Goal: Task Accomplishment & Management: Manage account settings

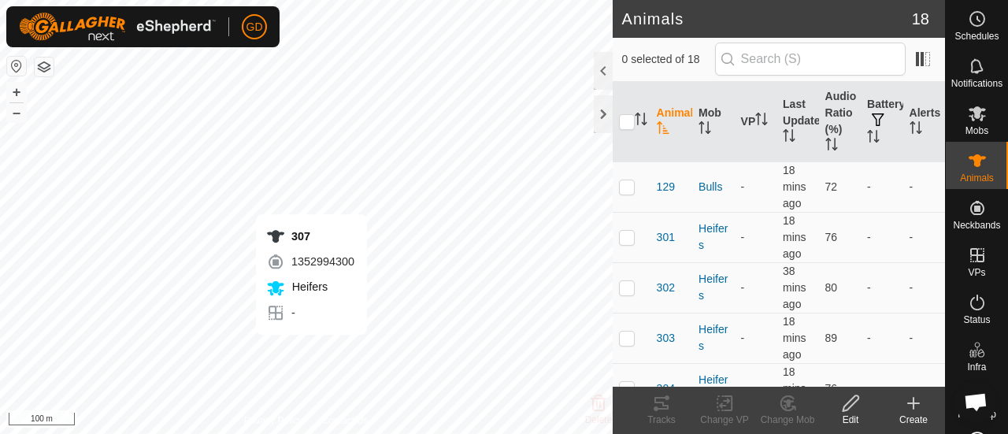
checkbox input "true"
click at [641, 146] on th at bounding box center [632, 122] width 38 height 80
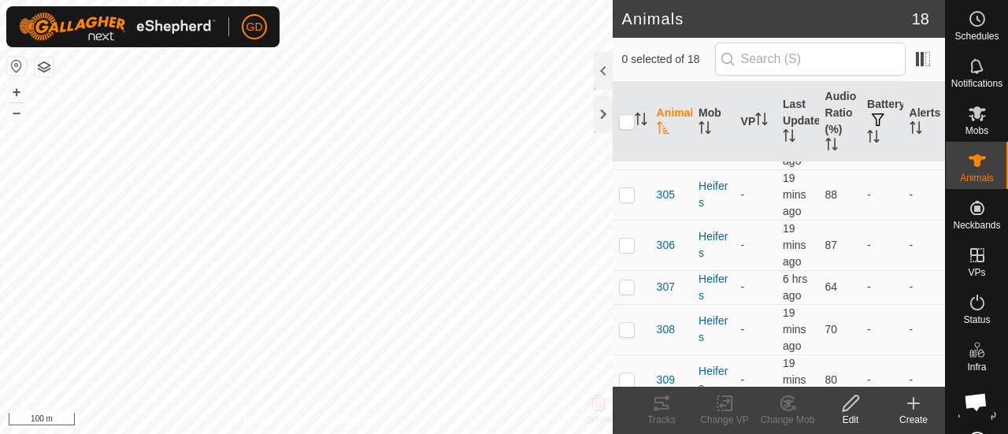
scroll to position [249, 0]
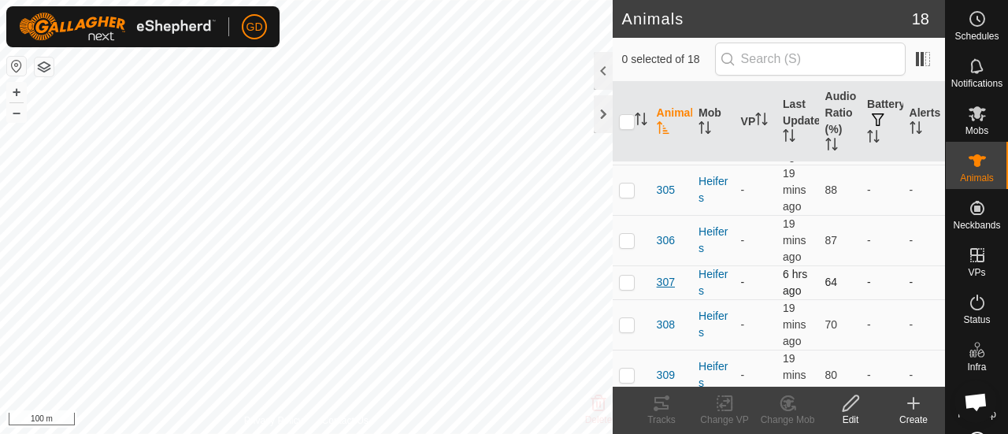
click at [661, 280] on span "307" at bounding box center [666, 282] width 18 height 17
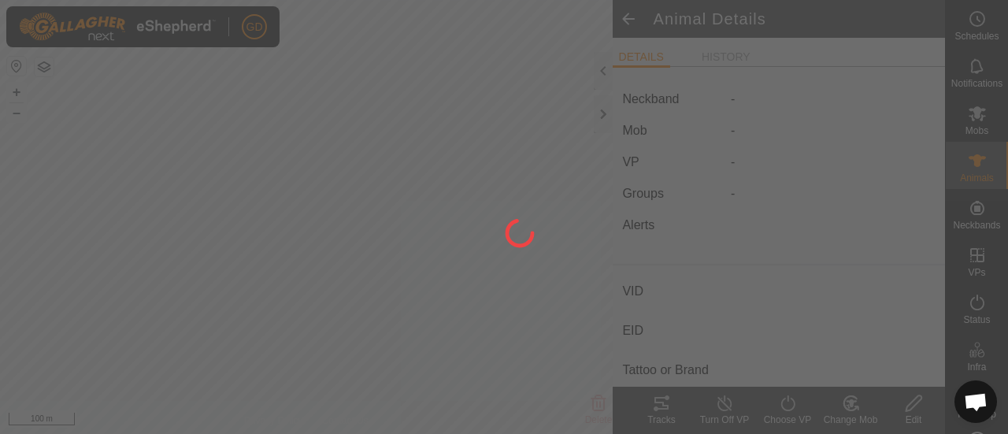
type input "307"
type input "982123826118437"
type input "-"
type input "Droughtmaster"
type input "-"
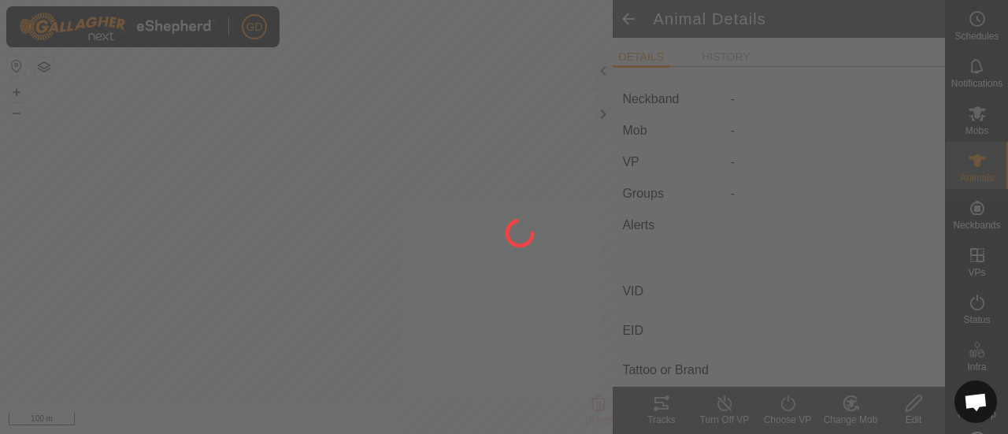
type input "-"
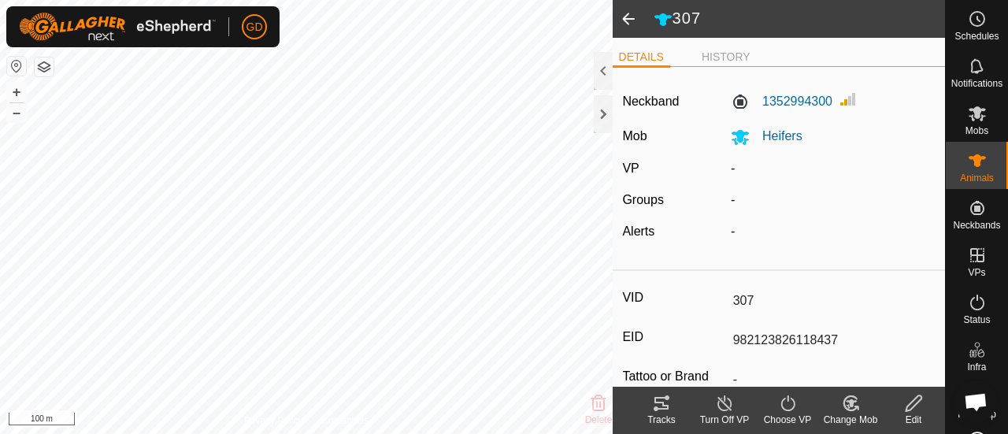
click at [630, 18] on span at bounding box center [628, 19] width 31 height 38
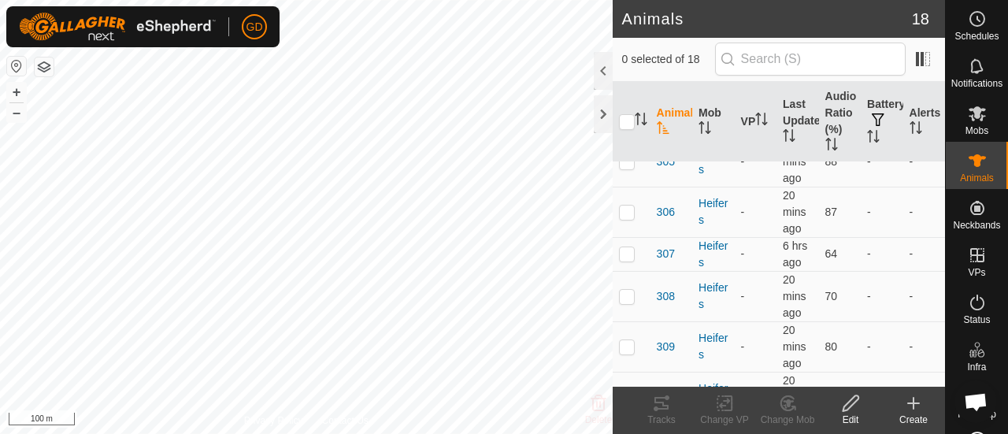
scroll to position [262, 0]
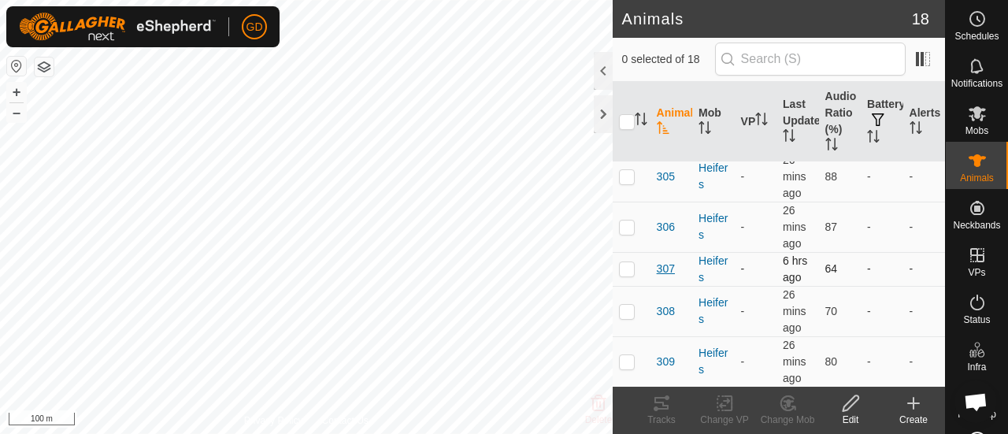
click at [666, 265] on span "307" at bounding box center [666, 269] width 18 height 17
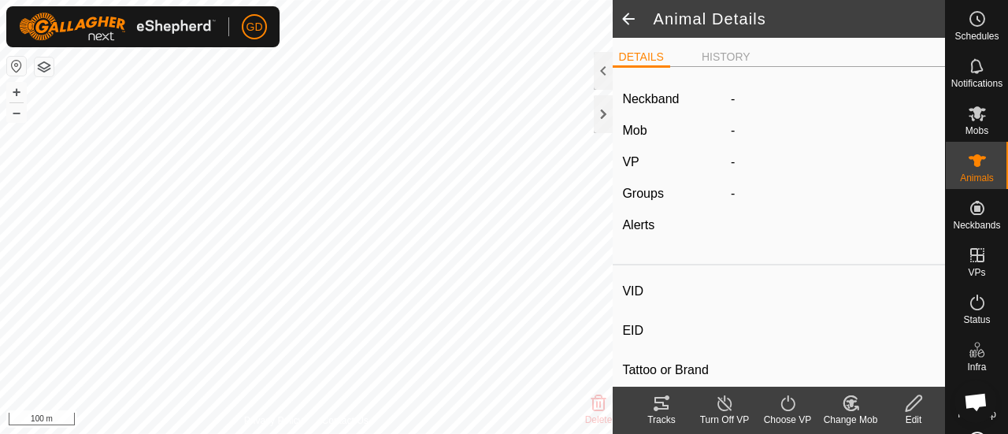
type input "307"
type input "982123826118437"
type input "-"
type input "Droughtmaster"
type input "-"
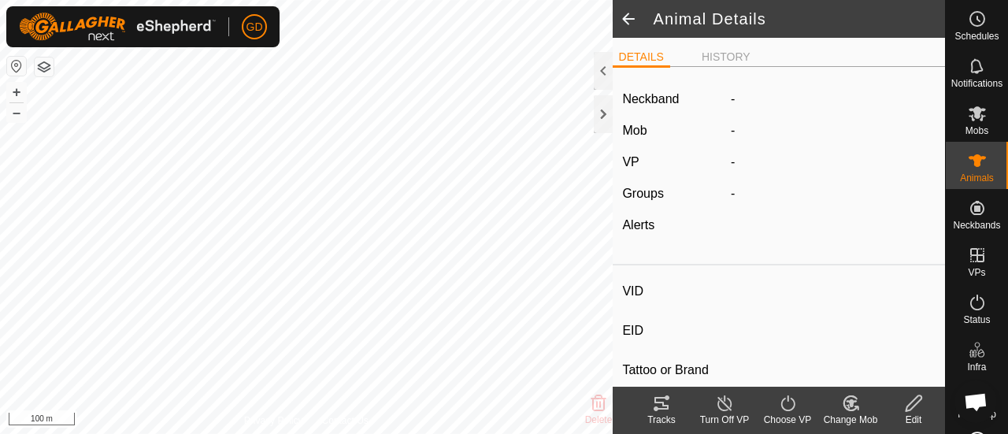
type input "-"
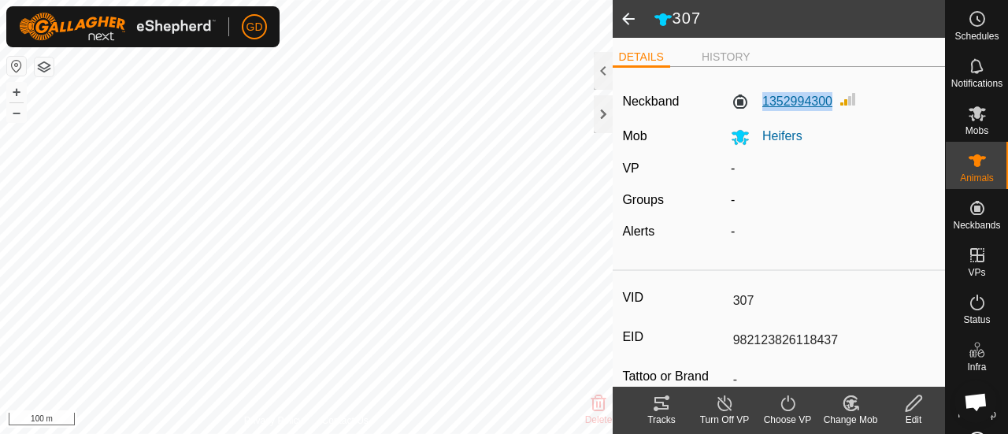
drag, startPoint x: 830, startPoint y: 102, endPoint x: 761, endPoint y: 97, distance: 69.5
click at [761, 97] on div "1352994300" at bounding box center [832, 102] width 217 height 24
copy label "1352994300"
click at [790, 97] on label "1352994300" at bounding box center [782, 101] width 102 height 19
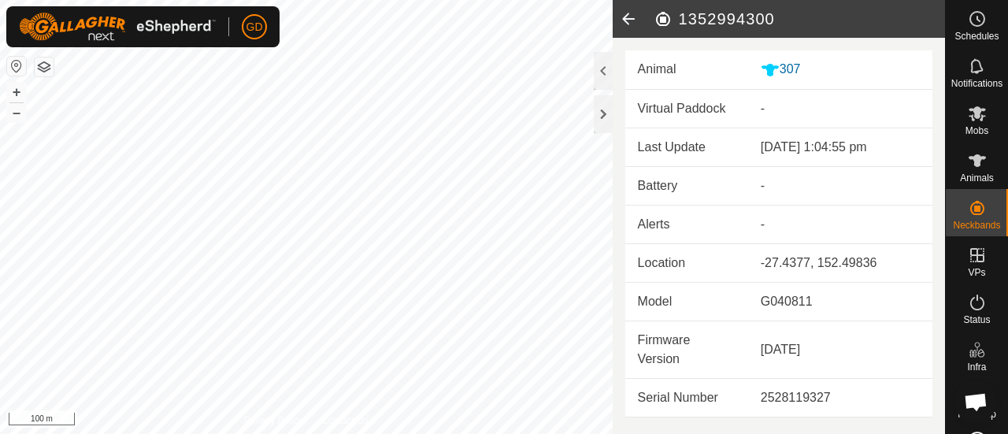
click at [627, 17] on icon at bounding box center [628, 19] width 31 height 38
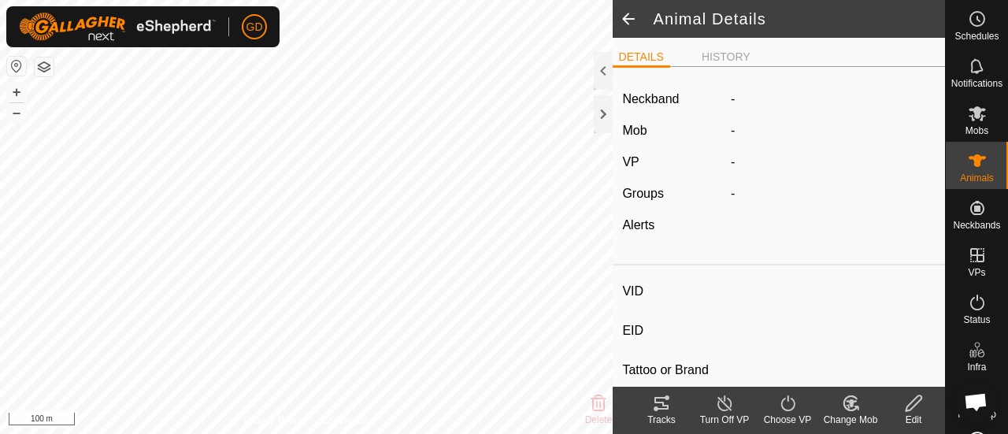
type input "307"
type input "982123826118437"
type input "-"
type input "Droughtmaster"
type input "-"
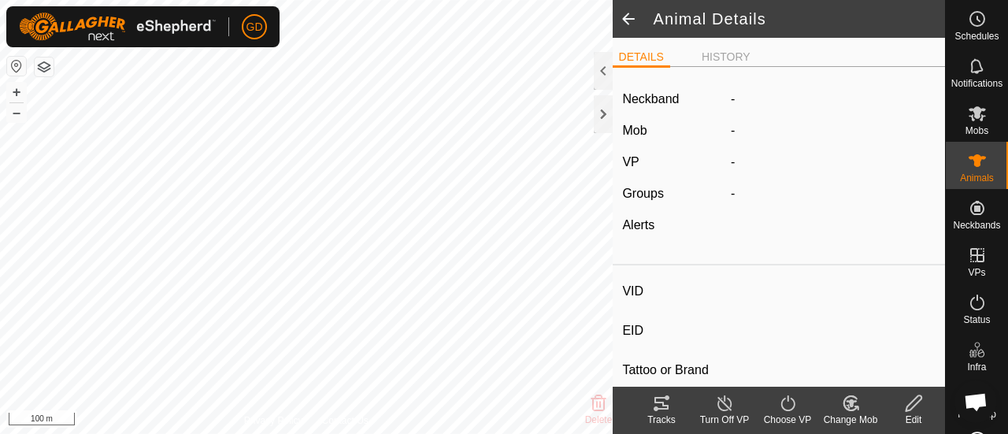
type input "-"
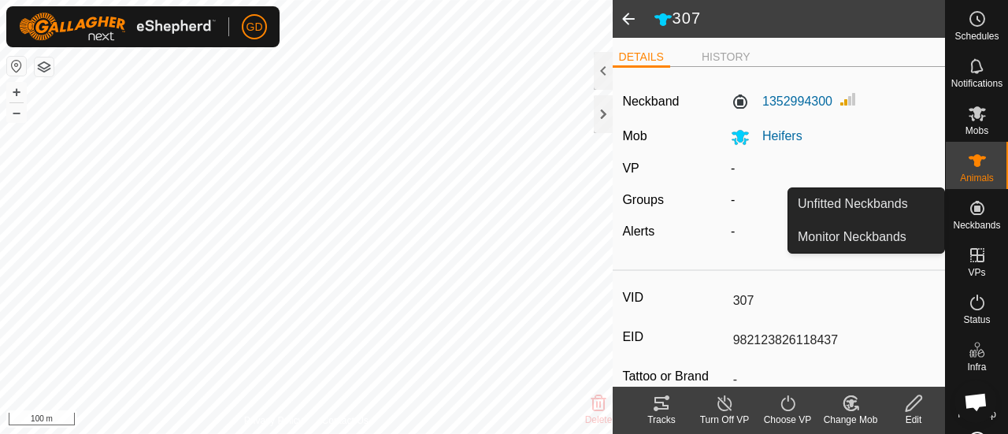
click at [970, 213] on icon at bounding box center [977, 208] width 14 height 14
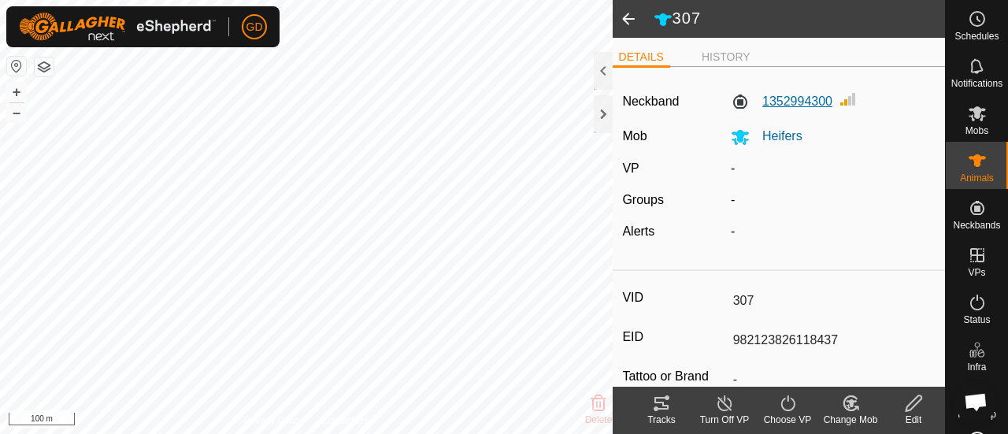
click at [736, 102] on label "1352994300" at bounding box center [782, 101] width 102 height 19
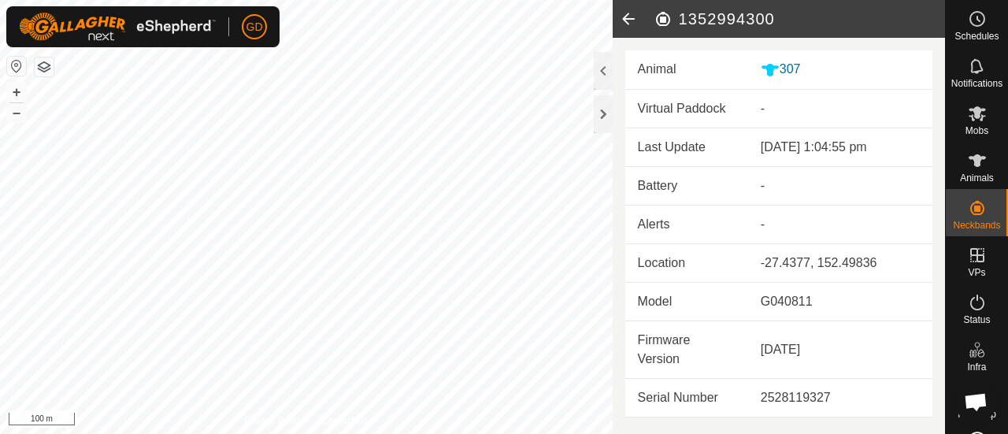
click at [627, 20] on icon at bounding box center [628, 19] width 31 height 38
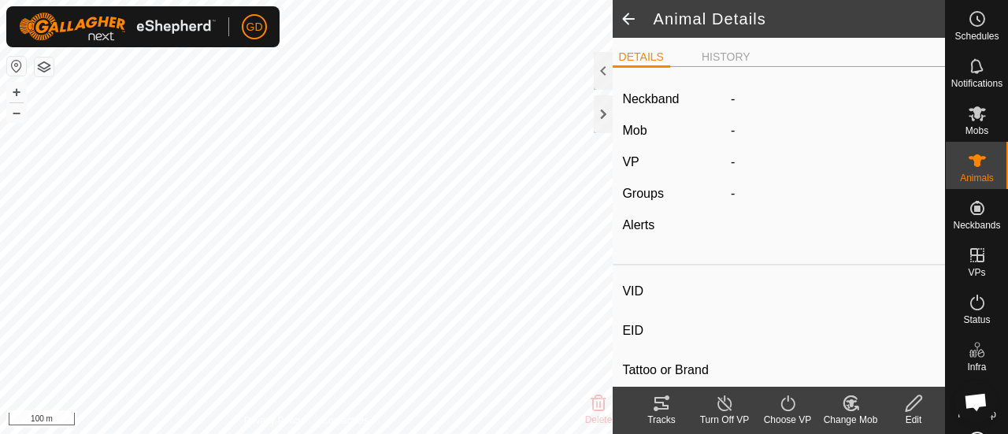
type input "307"
type input "982123826118437"
type input "-"
type input "Droughtmaster"
type input "-"
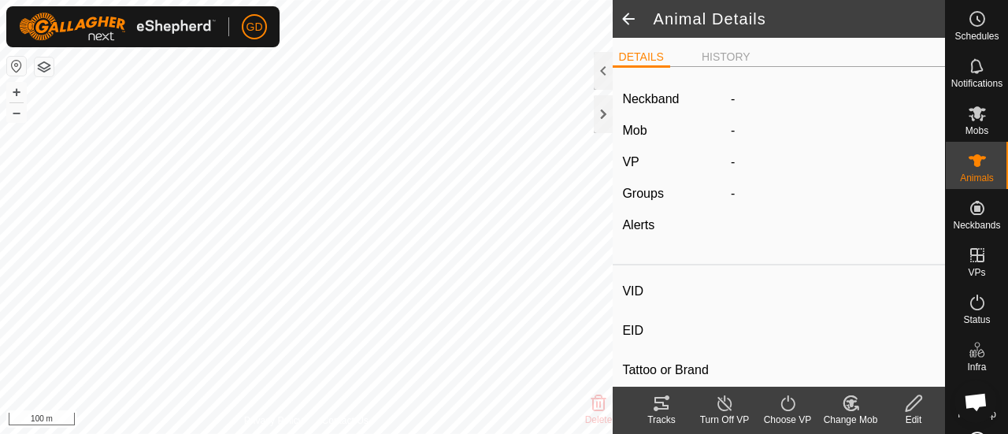
type input "-"
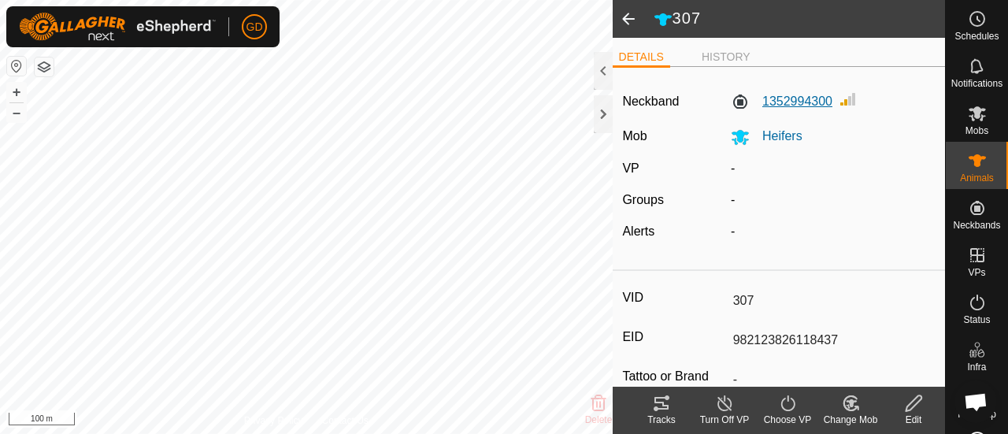
click at [789, 96] on label "1352994300" at bounding box center [782, 101] width 102 height 19
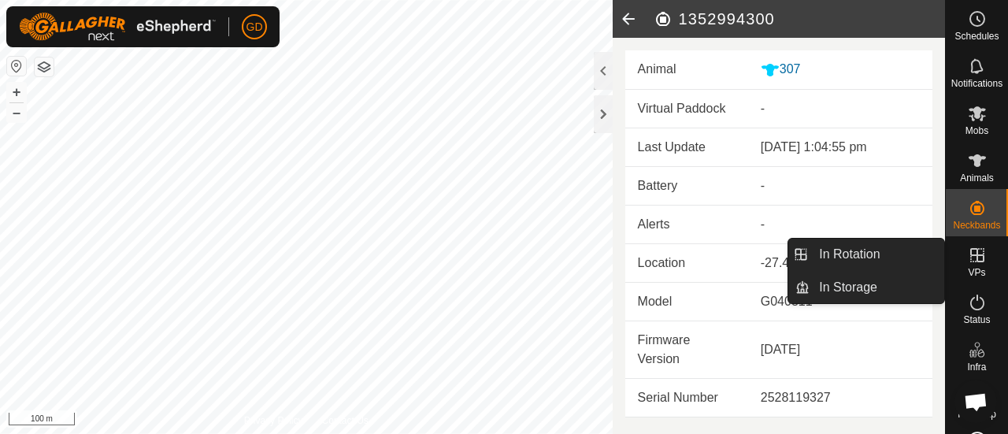
scroll to position [50, 0]
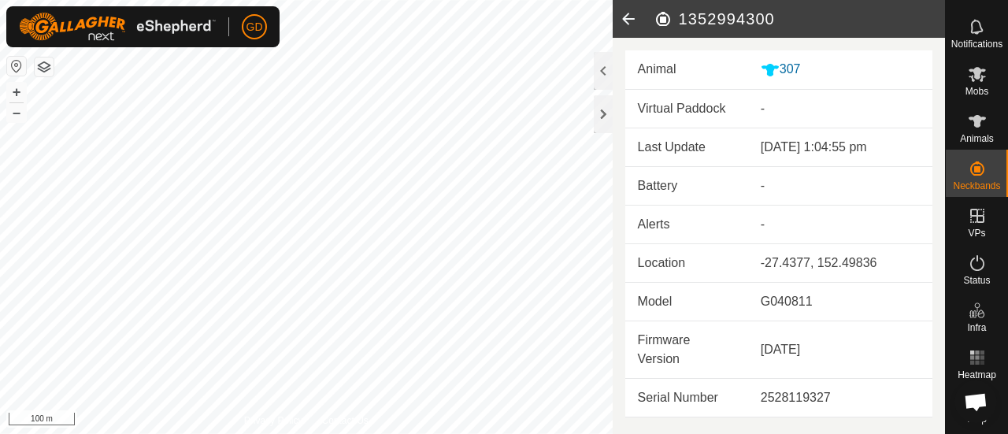
click at [625, 22] on icon at bounding box center [628, 19] width 31 height 38
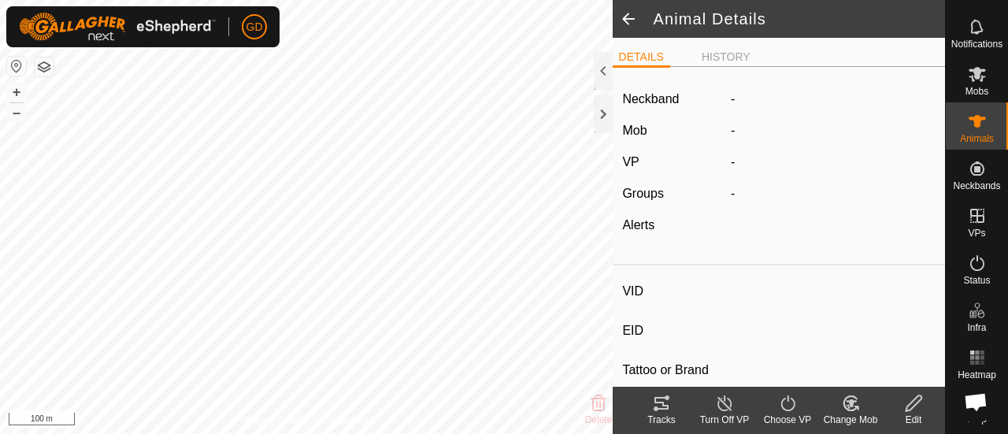
type input "307"
type input "982123826118437"
type input "-"
type input "Droughtmaster"
type input "-"
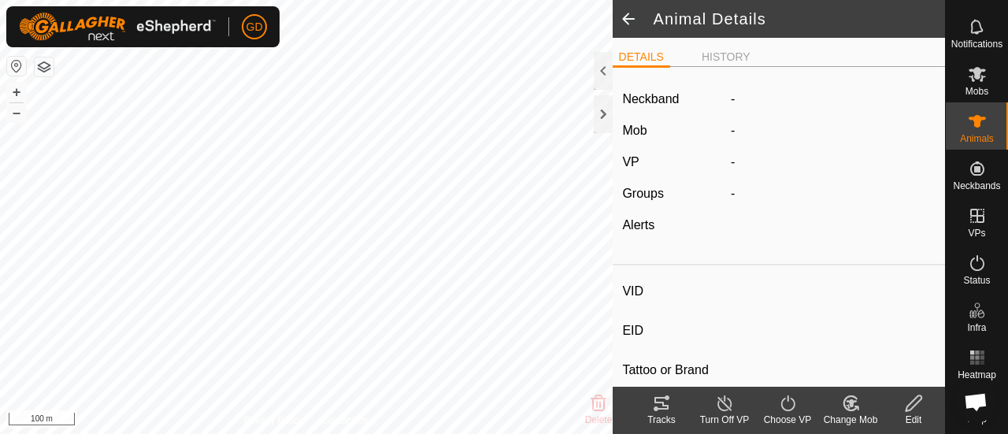
type input "-"
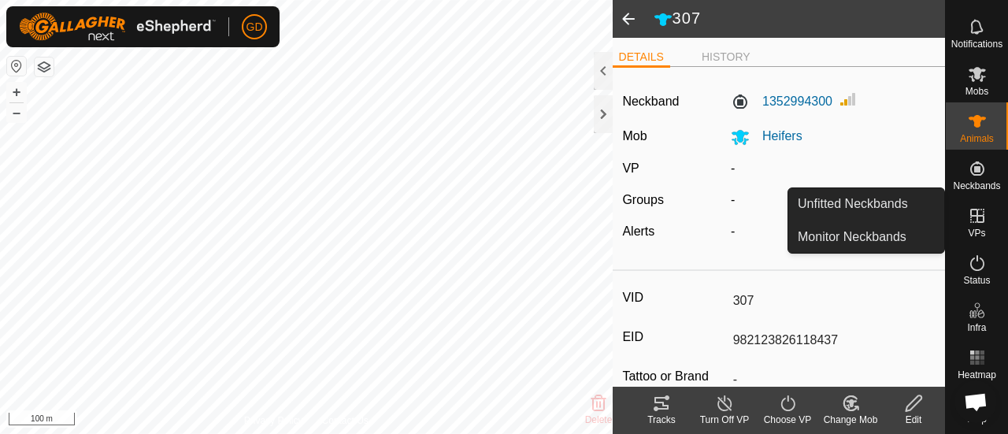
click at [919, 198] on link "Unfitted Neckbands" at bounding box center [866, 203] width 156 height 31
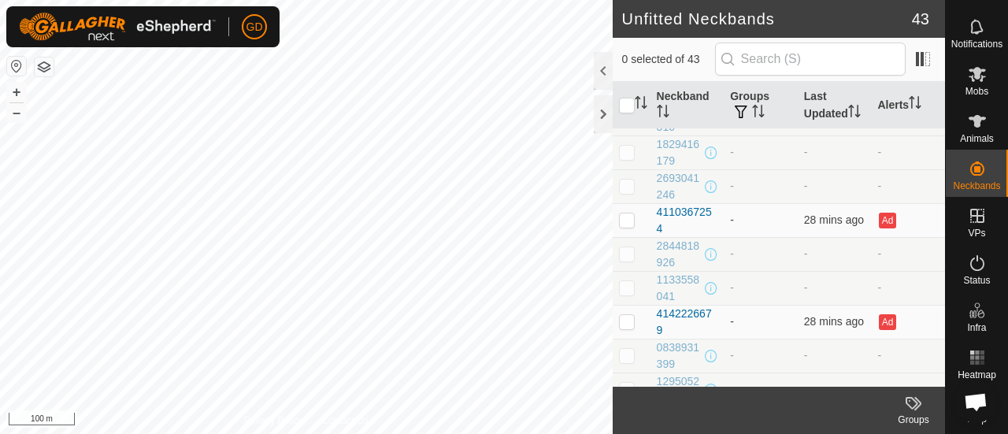
scroll to position [1185, 0]
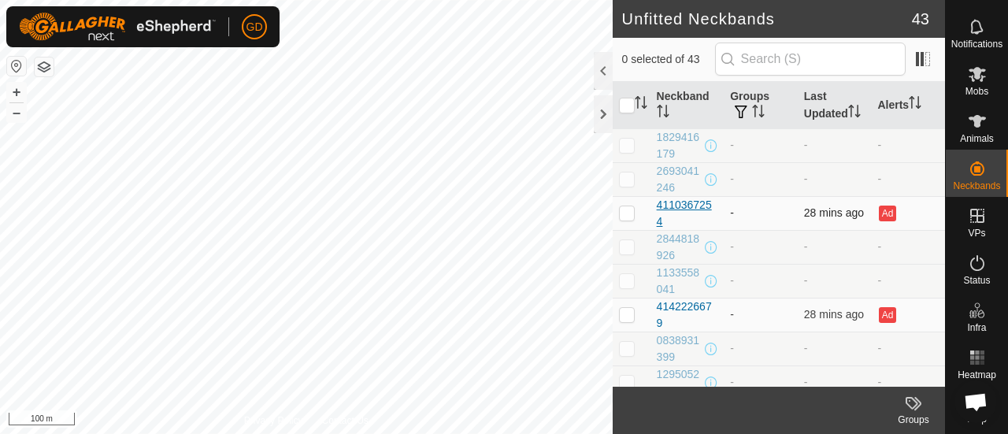
click at [684, 198] on div "4110367254" at bounding box center [687, 213] width 61 height 33
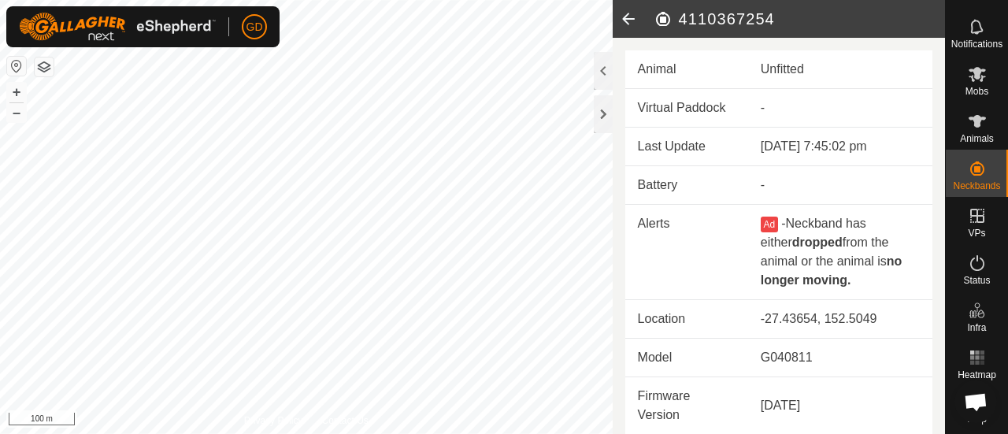
click at [629, 21] on icon at bounding box center [628, 19] width 31 height 38
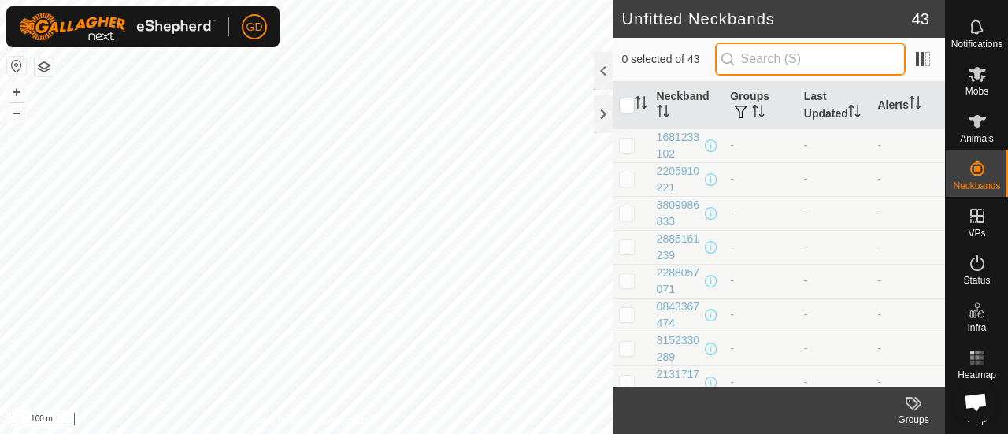
click at [783, 61] on input "text" at bounding box center [810, 59] width 191 height 33
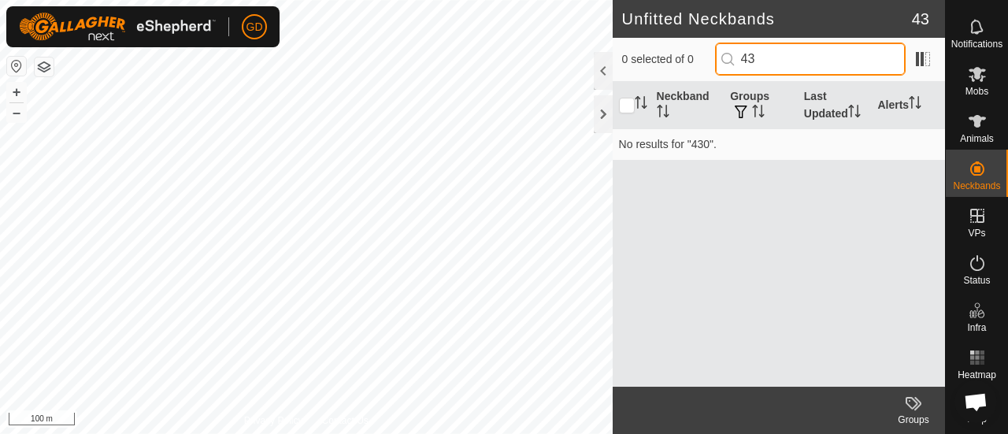
type input "4"
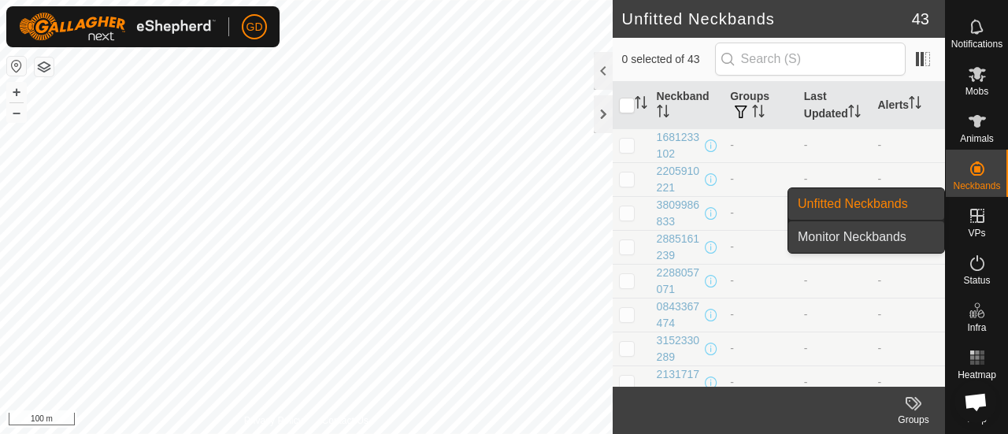
click at [882, 235] on link "Monitor Neckbands" at bounding box center [866, 236] width 156 height 31
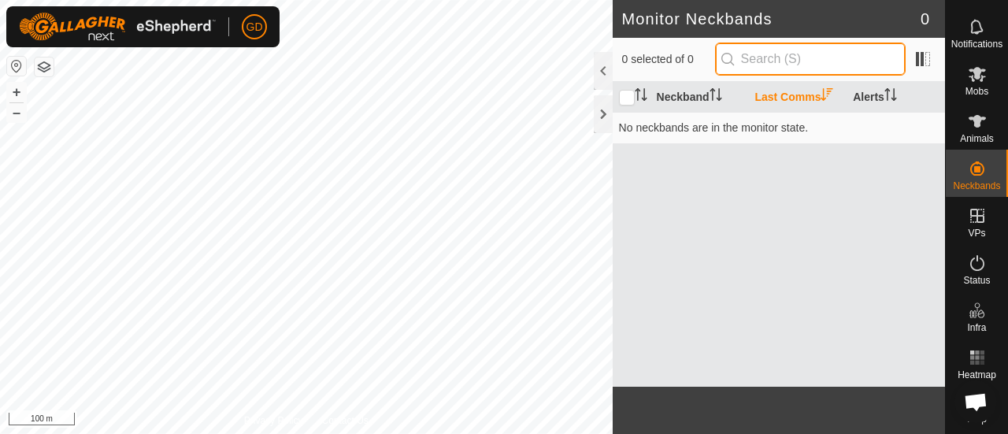
click at [791, 62] on input "text" at bounding box center [810, 59] width 191 height 33
click at [821, 61] on input "4300" at bounding box center [810, 59] width 191 height 33
type input "4"
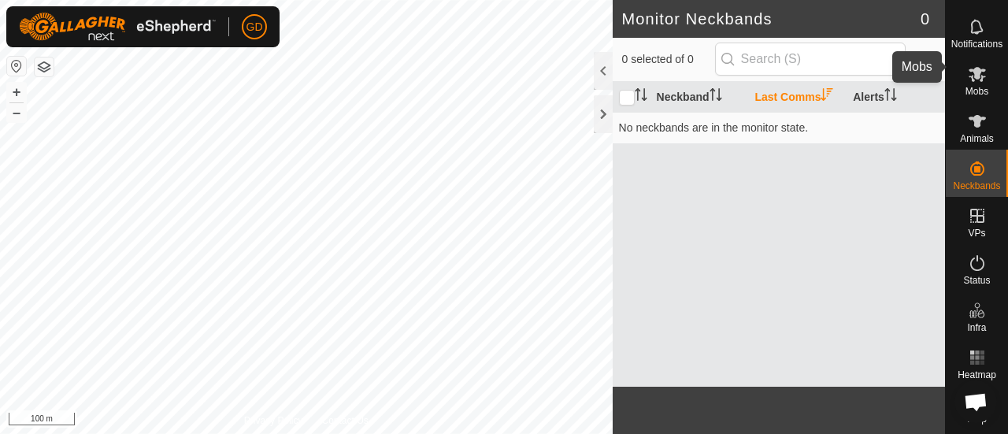
click at [969, 67] on icon at bounding box center [977, 74] width 17 height 15
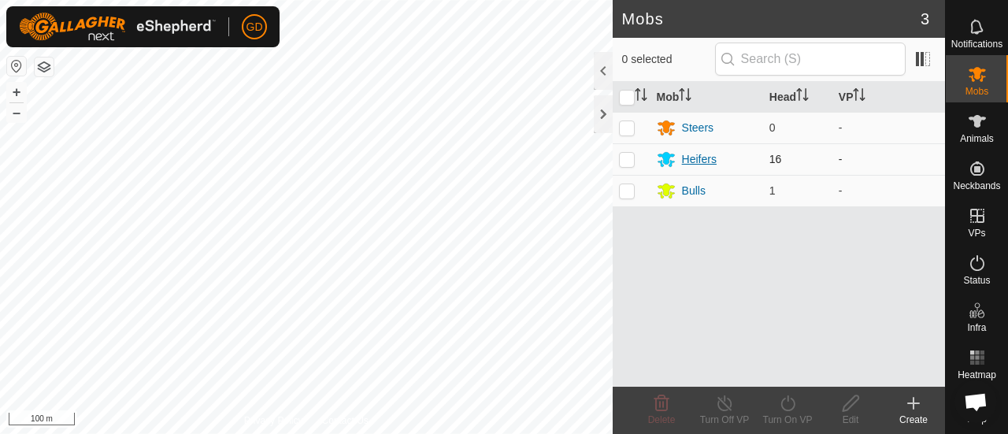
click at [699, 156] on div "Heifers" at bounding box center [699, 159] width 35 height 17
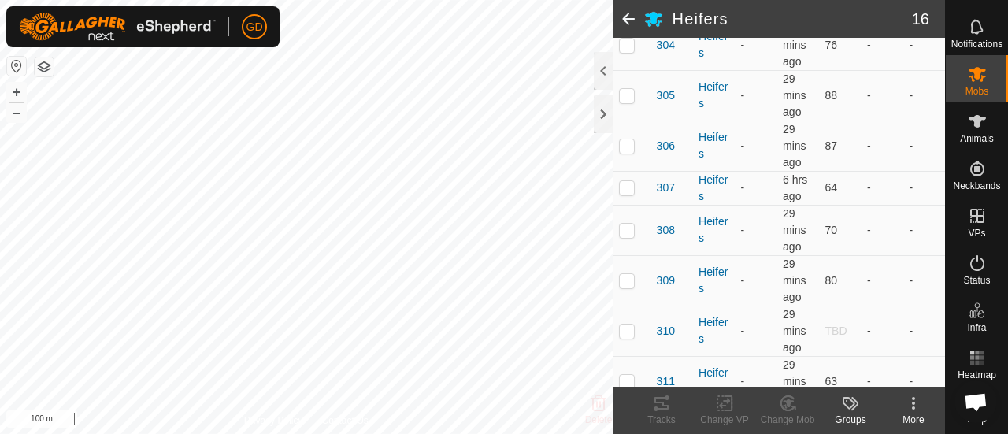
scroll to position [396, 0]
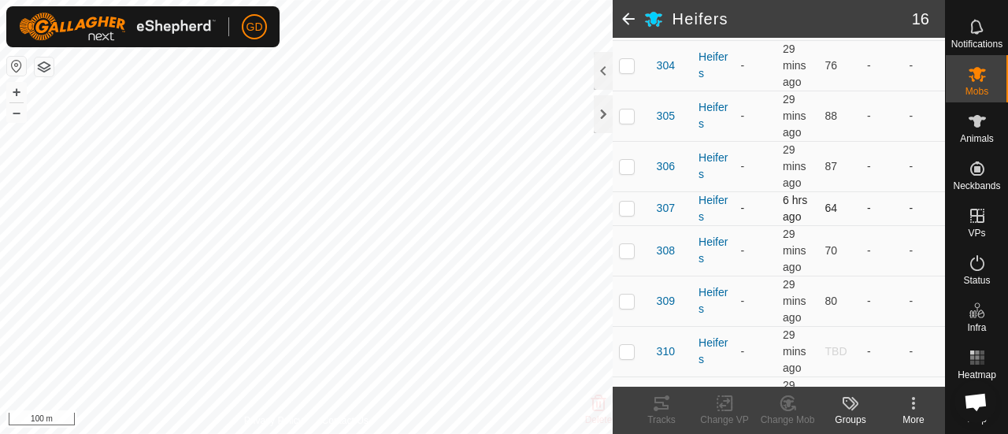
click at [622, 206] on p-checkbox at bounding box center [627, 208] width 16 height 13
checkbox input "true"
click at [913, 403] on icon at bounding box center [913, 403] width 3 height 3
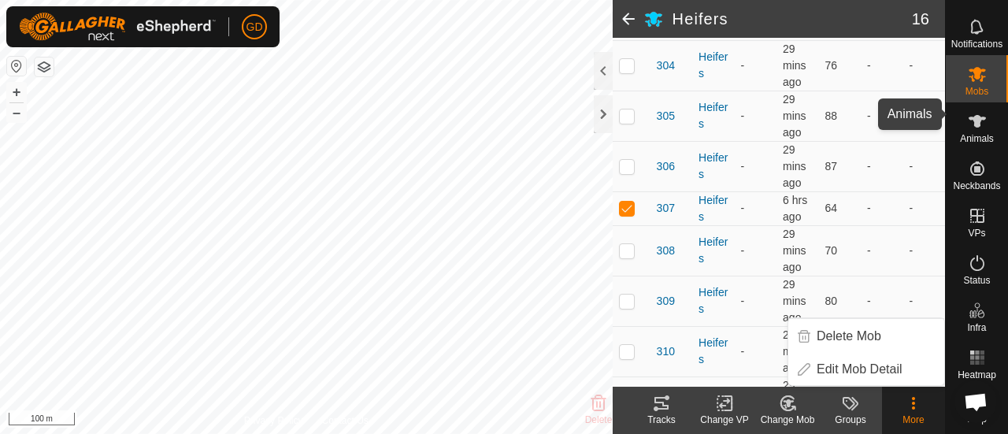
click at [974, 115] on icon at bounding box center [977, 121] width 17 height 13
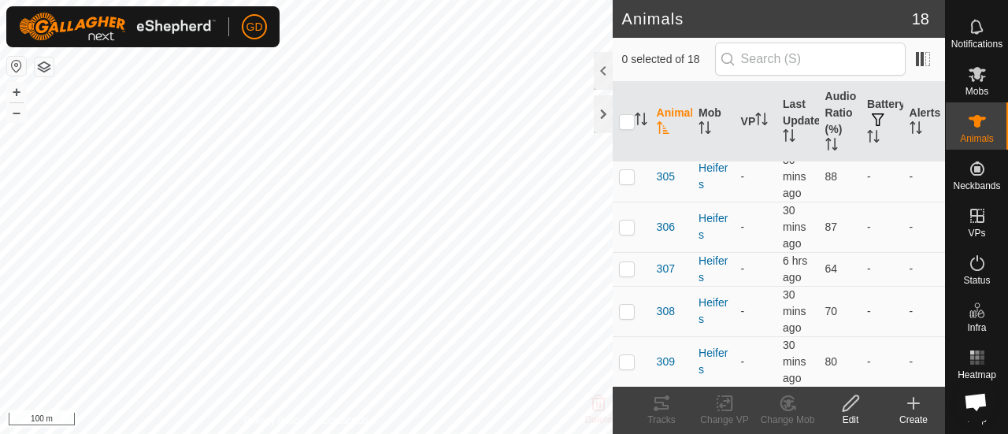
scroll to position [321, 0]
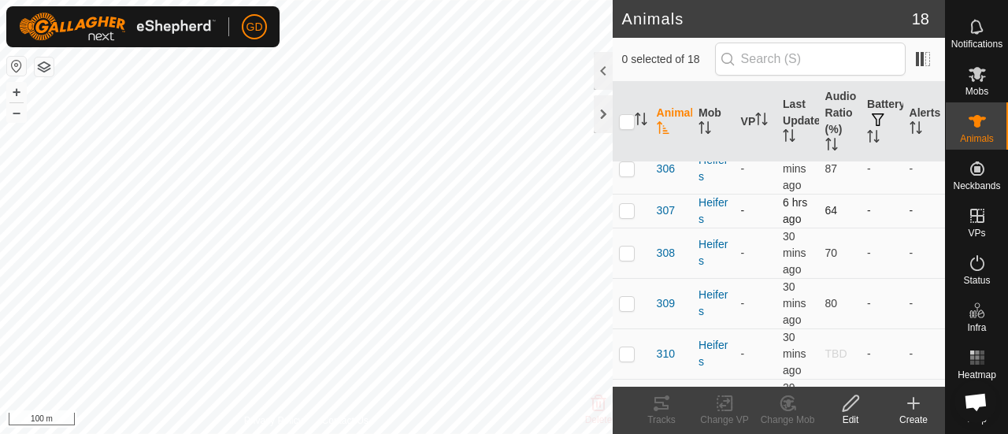
click at [626, 206] on p-checkbox at bounding box center [627, 210] width 16 height 13
checkbox input "true"
click at [848, 404] on icon at bounding box center [851, 403] width 20 height 19
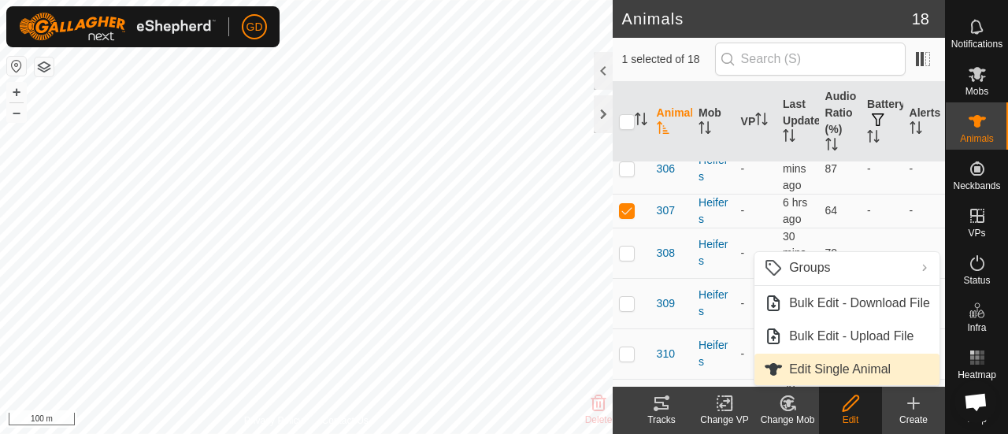
click at [830, 367] on link "Edit Single Animal" at bounding box center [846, 369] width 185 height 31
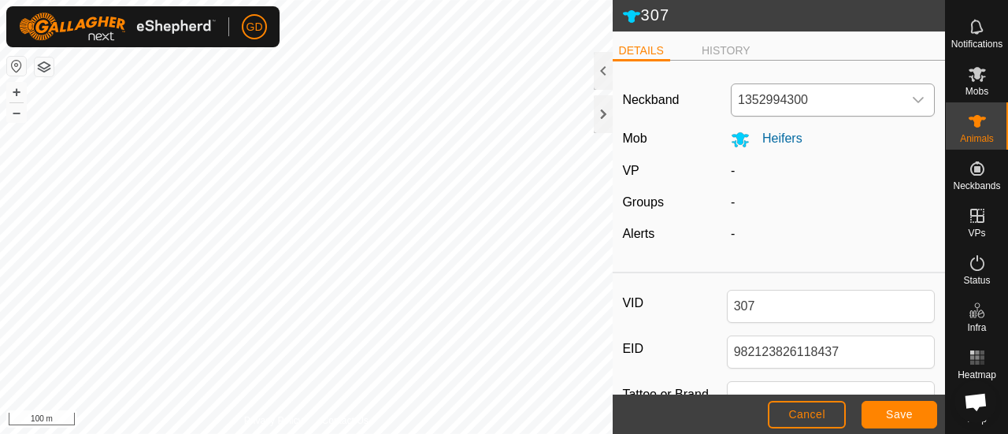
click at [912, 101] on icon "dropdown trigger" at bounding box center [918, 100] width 13 height 13
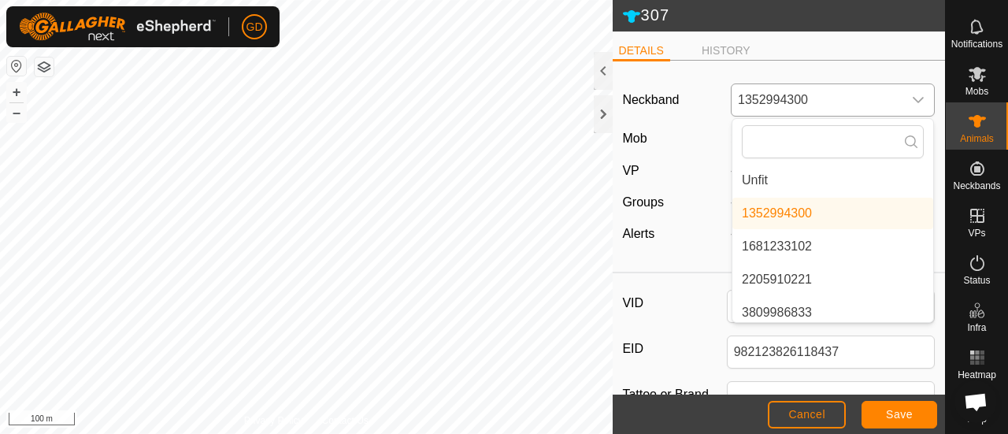
click at [764, 176] on li "Unfit" at bounding box center [832, 180] width 201 height 31
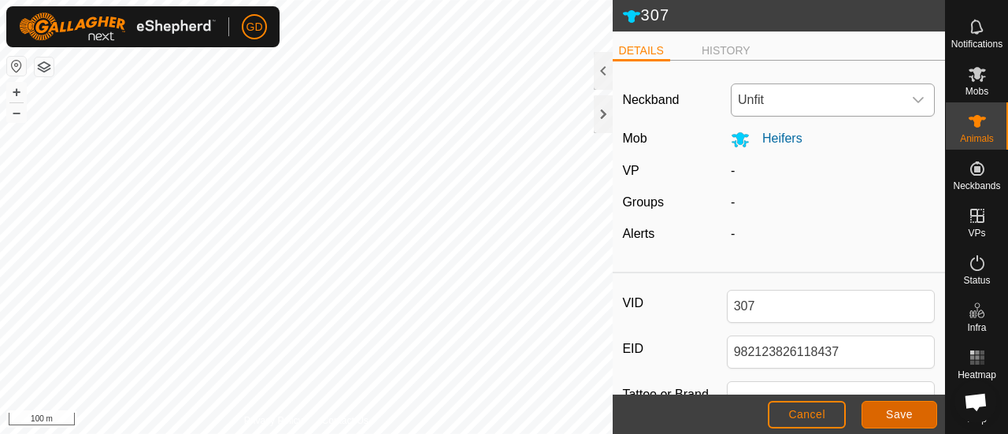
click at [884, 410] on button "Save" at bounding box center [900, 415] width 76 height 28
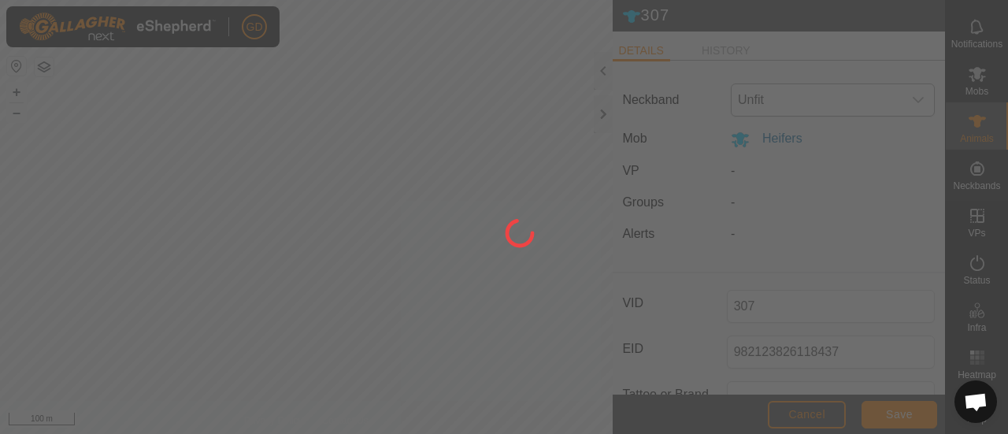
type input "-"
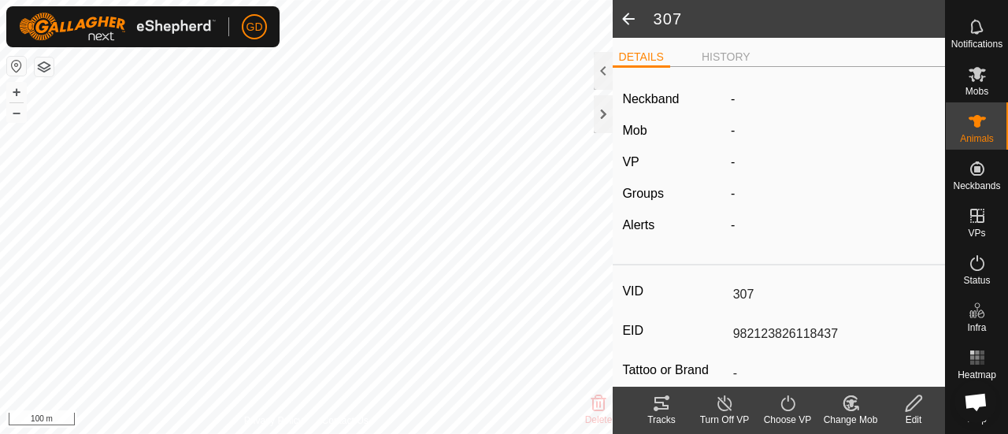
type input "-"
